Goal: Check status

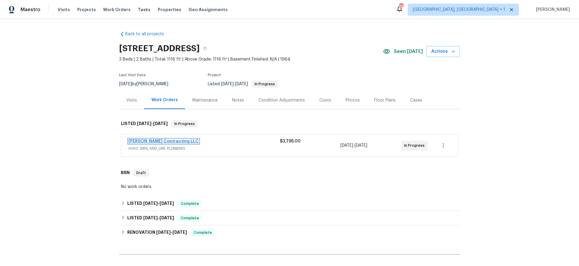
click at [146, 140] on link "[PERSON_NAME] Contracting LLC" at bounding box center [163, 141] width 70 height 4
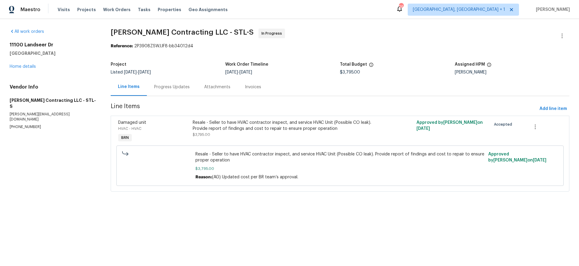
click at [172, 88] on div "Progress Updates" at bounding box center [172, 87] width 36 height 6
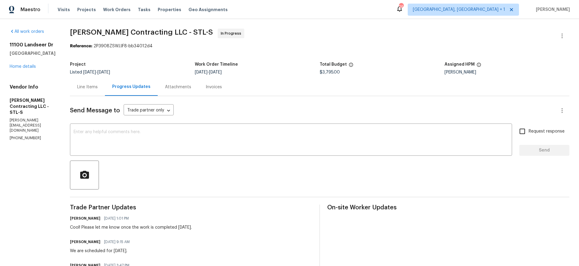
click at [92, 84] on div "Line Items" at bounding box center [87, 87] width 20 height 6
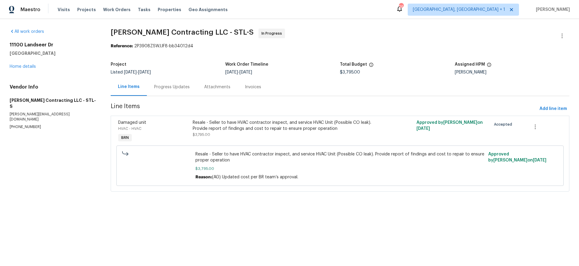
click at [158, 88] on div "Progress Updates" at bounding box center [172, 87] width 36 height 6
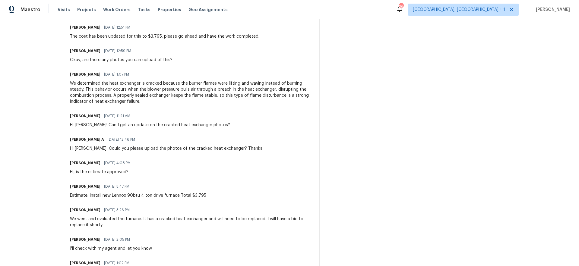
scroll to position [388, 0]
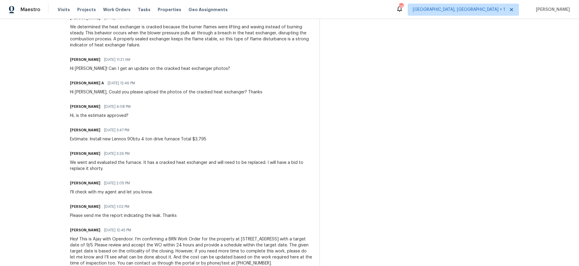
drag, startPoint x: 88, startPoint y: 138, endPoint x: 185, endPoint y: 138, distance: 96.7
click at [185, 138] on div "Estimate: Install new Lennox 90btu 4 ton drive furnace Total $3,795" at bounding box center [138, 139] width 136 height 6
